Goal: Information Seeking & Learning: Learn about a topic

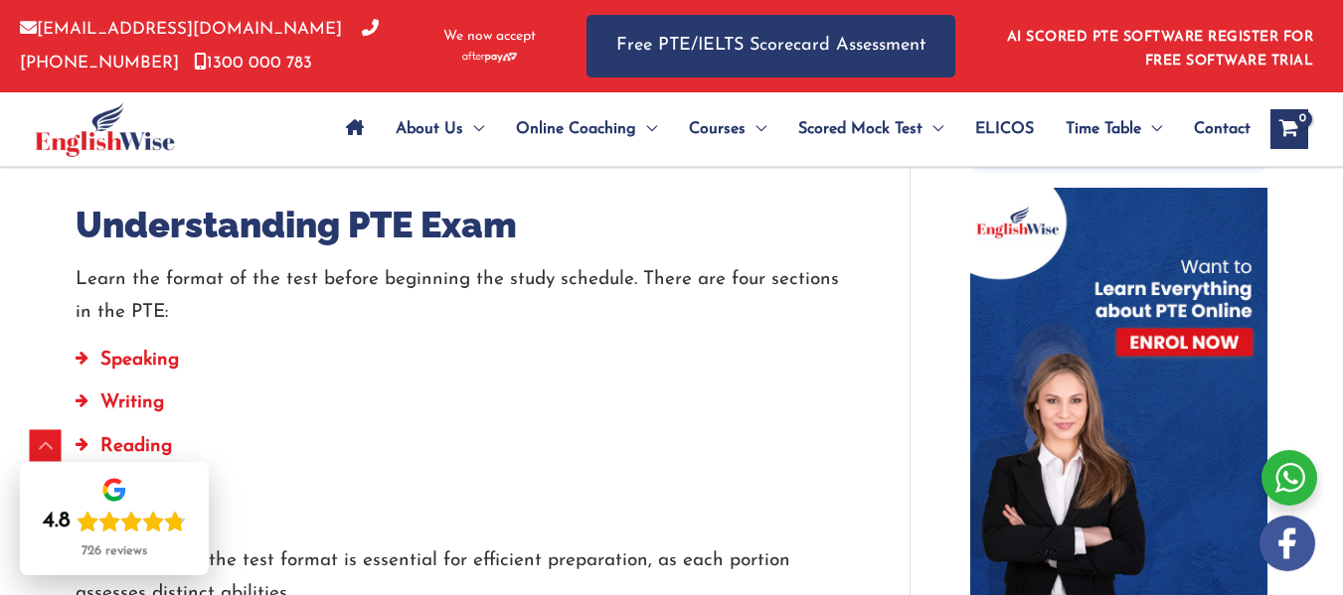
scroll to position [872, 0]
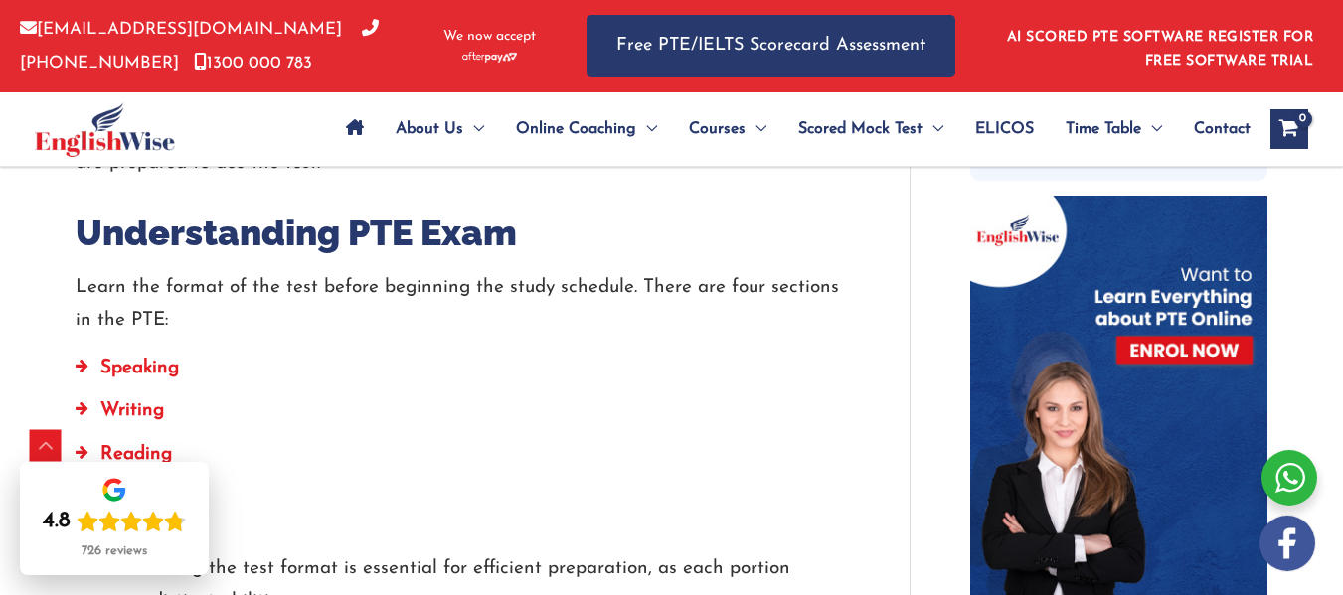
click at [164, 359] on strong "Speaking" at bounding box center [139, 368] width 79 height 19
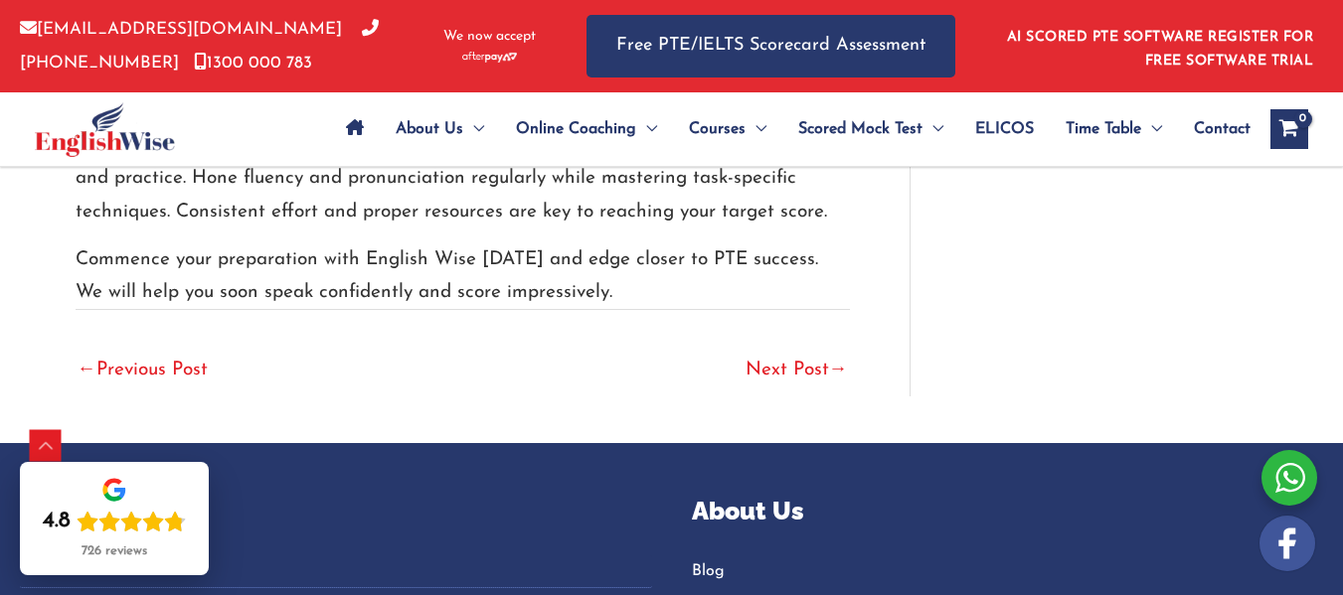
scroll to position [5708, 0]
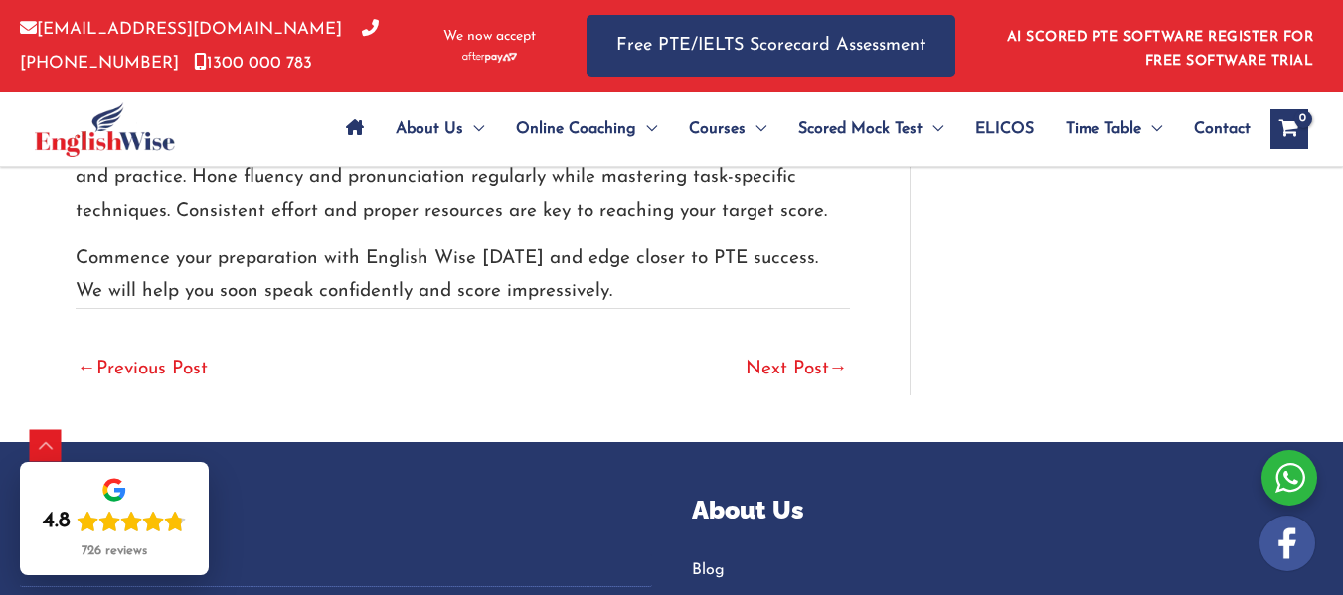
click at [816, 349] on link "Next Post →" at bounding box center [796, 371] width 102 height 44
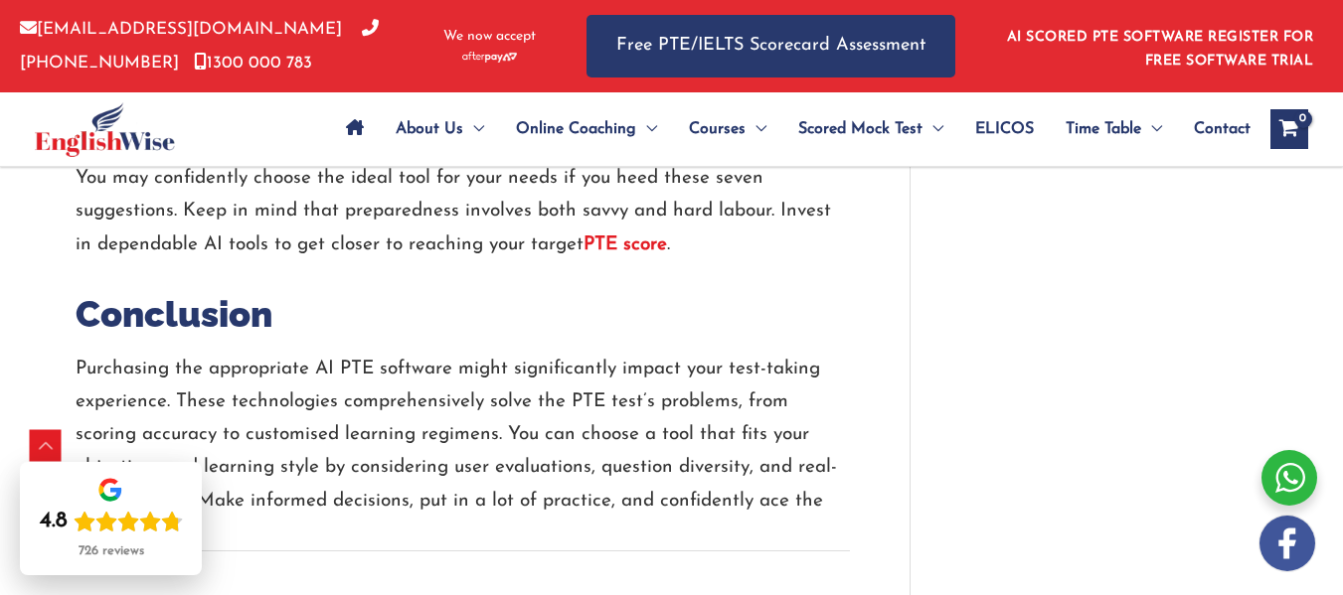
scroll to position [4693, 0]
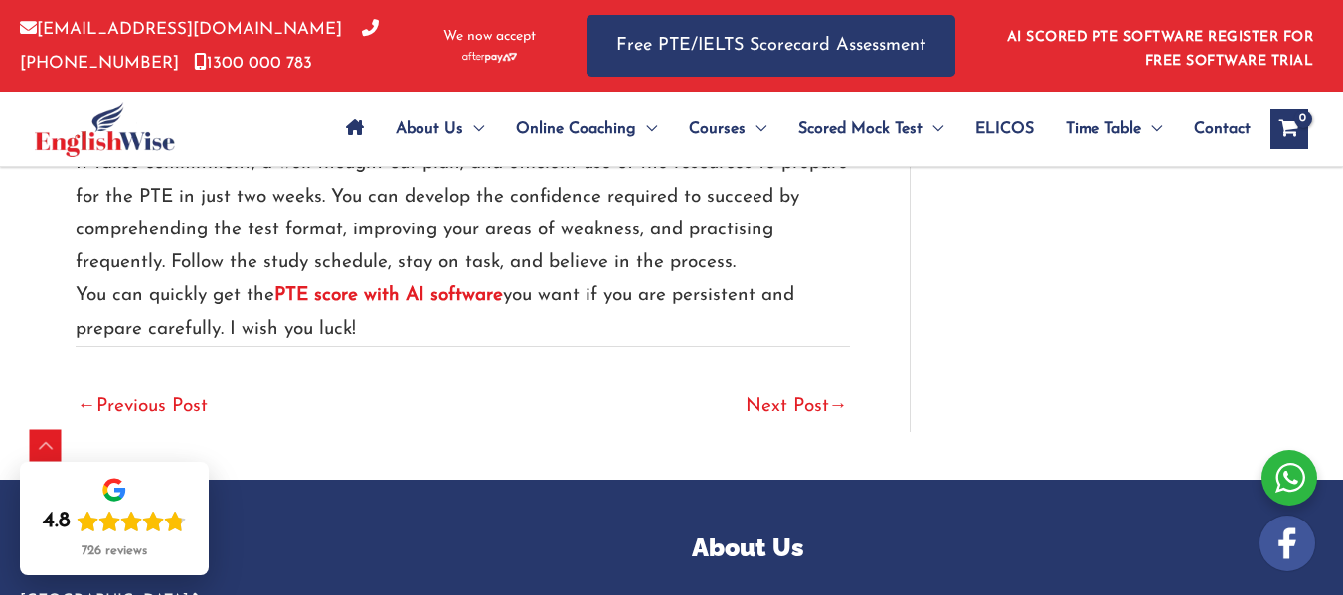
scroll to position [5029, 0]
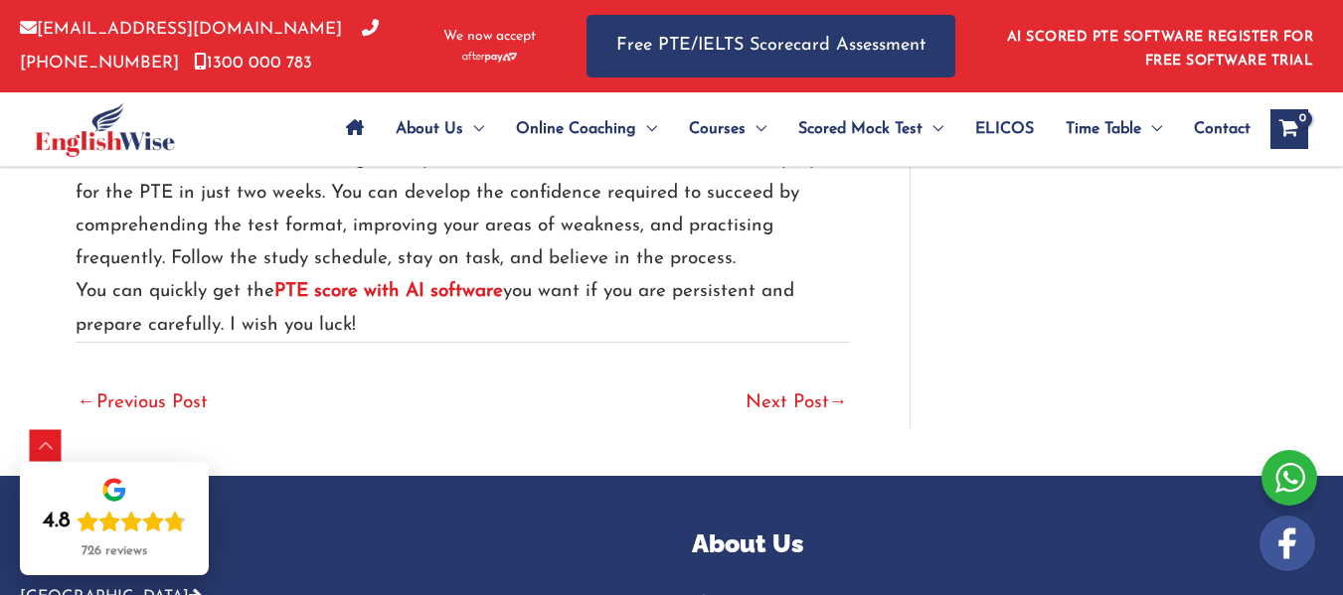
click at [794, 383] on link "Next Post →" at bounding box center [796, 405] width 102 height 44
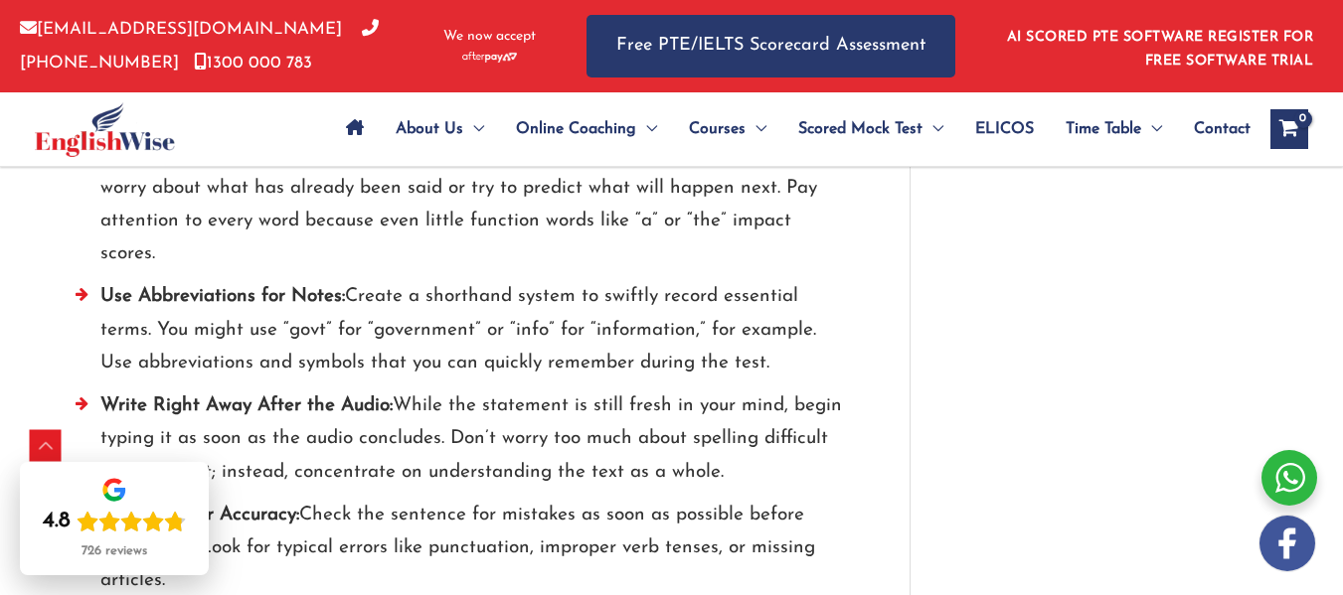
scroll to position [2743, 0]
